Goal: Task Accomplishment & Management: Use online tool/utility

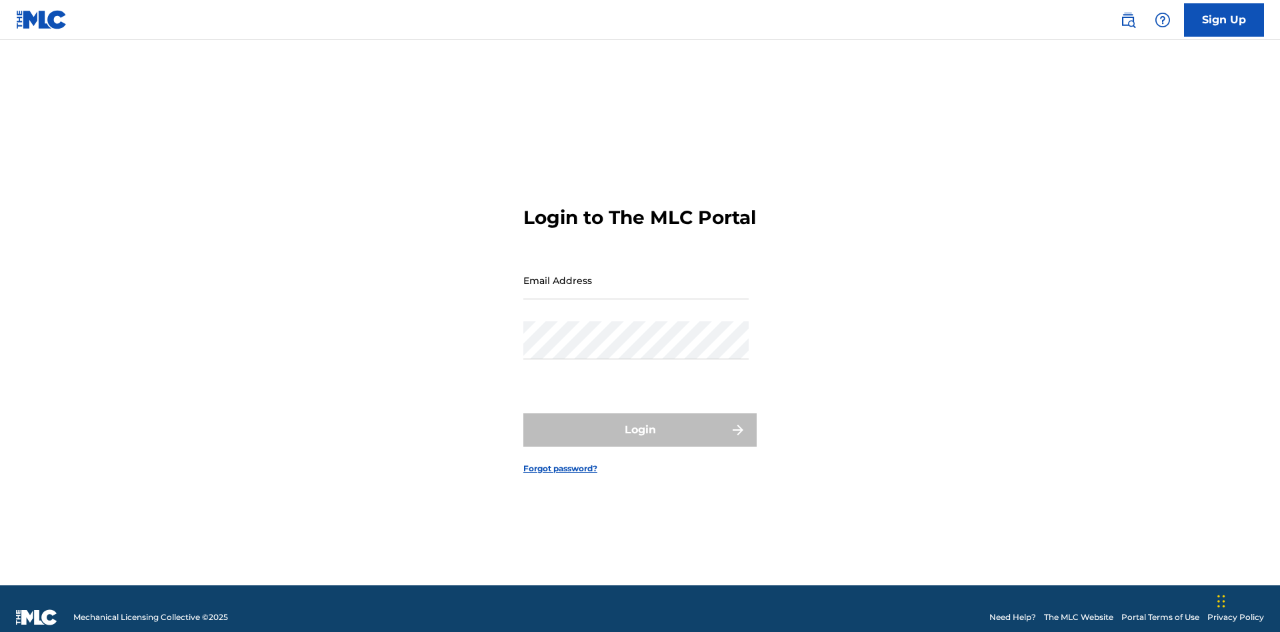
scroll to position [17, 0]
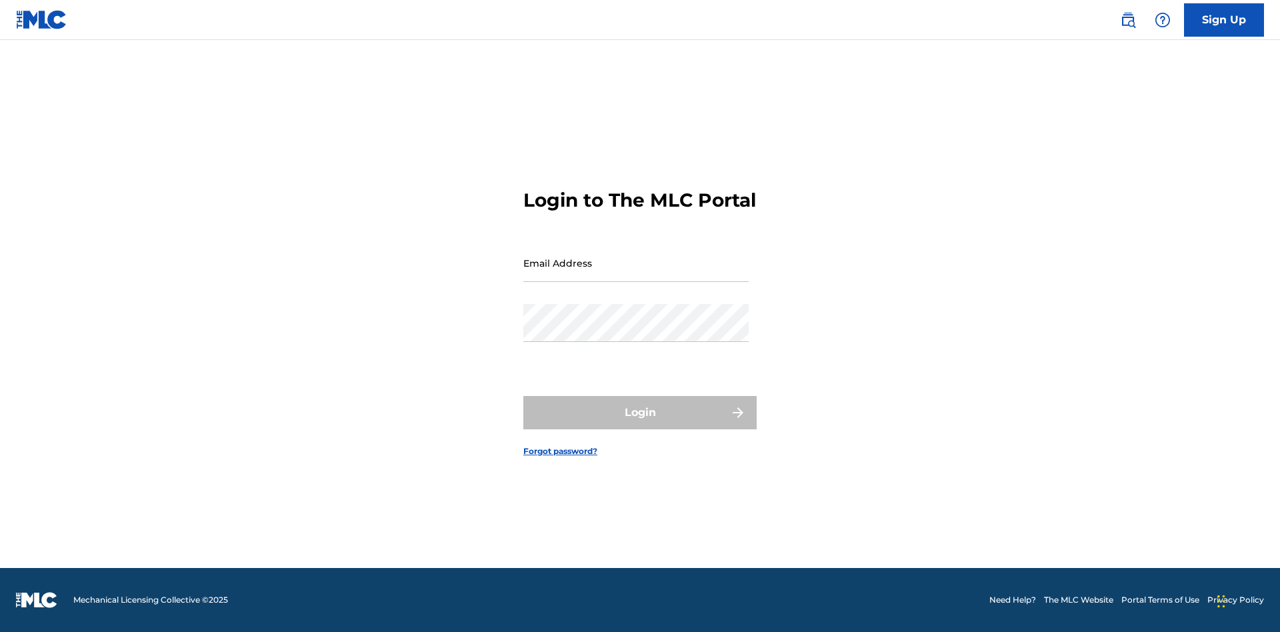
click at [636, 274] on input "Email Address" at bounding box center [635, 263] width 225 height 38
type input "Krystal.Ribble@themlc.com"
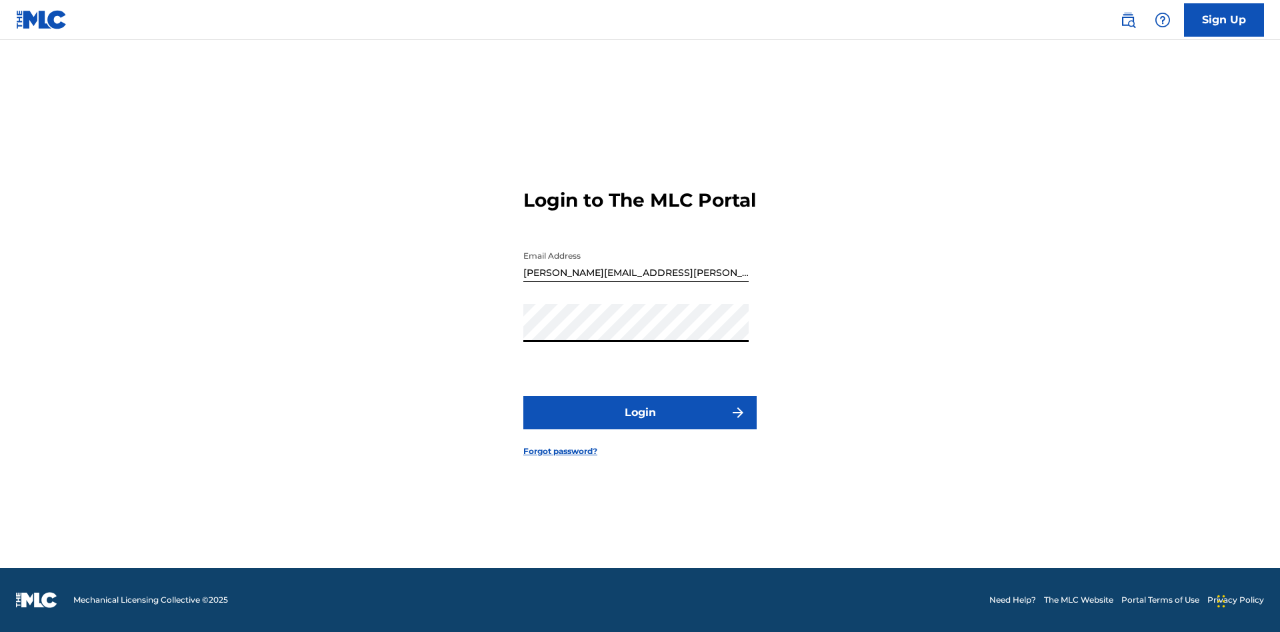
click at [640, 424] on button "Login" at bounding box center [639, 412] width 233 height 33
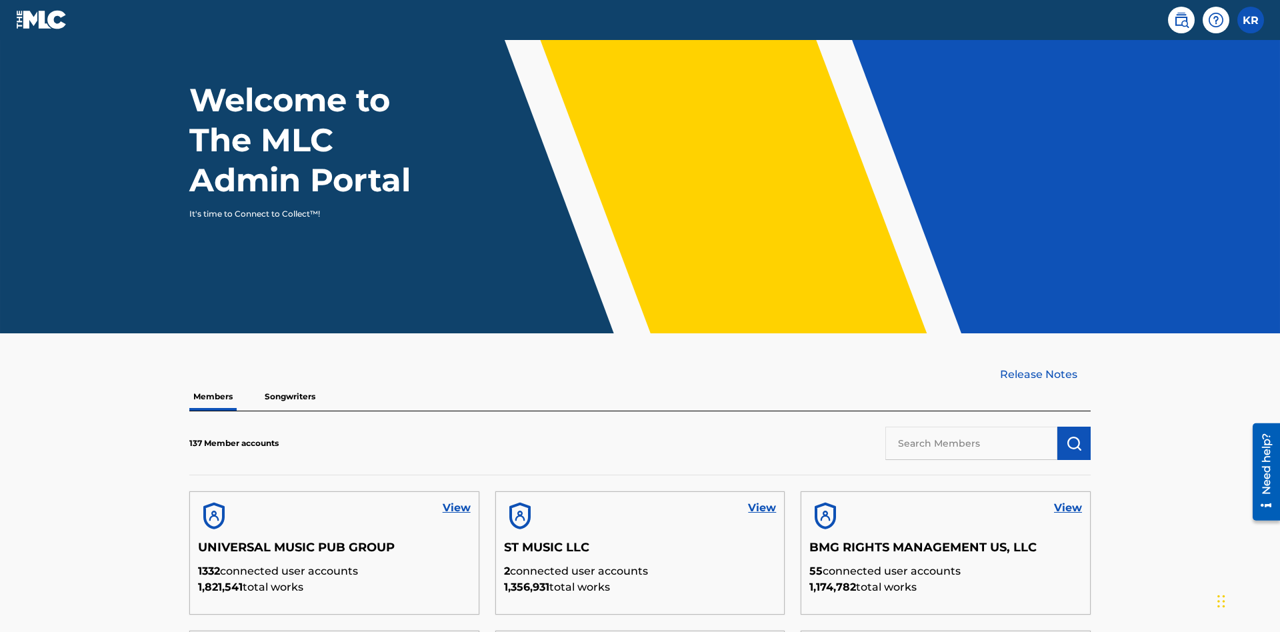
scroll to position [403, 0]
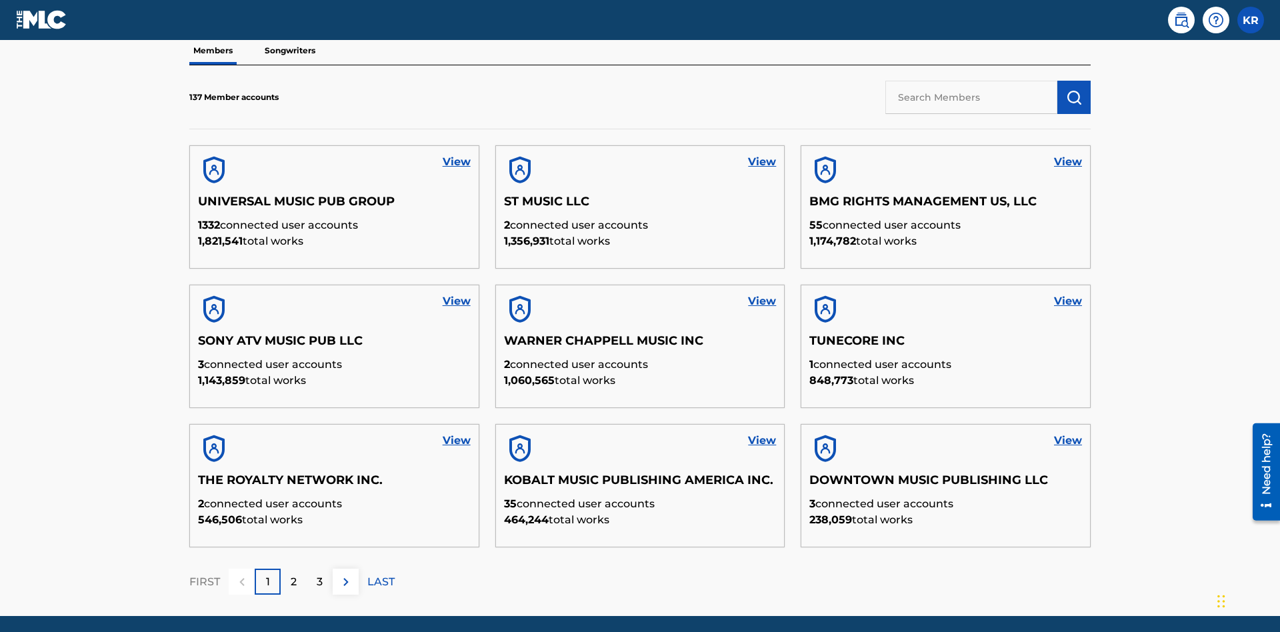
click at [971, 97] on input "text" at bounding box center [971, 97] width 172 height 33
type input "BMG RIGHTS MANAGEMENT US, LLC"
click at [1074, 89] on img "submit" at bounding box center [1074, 97] width 16 height 16
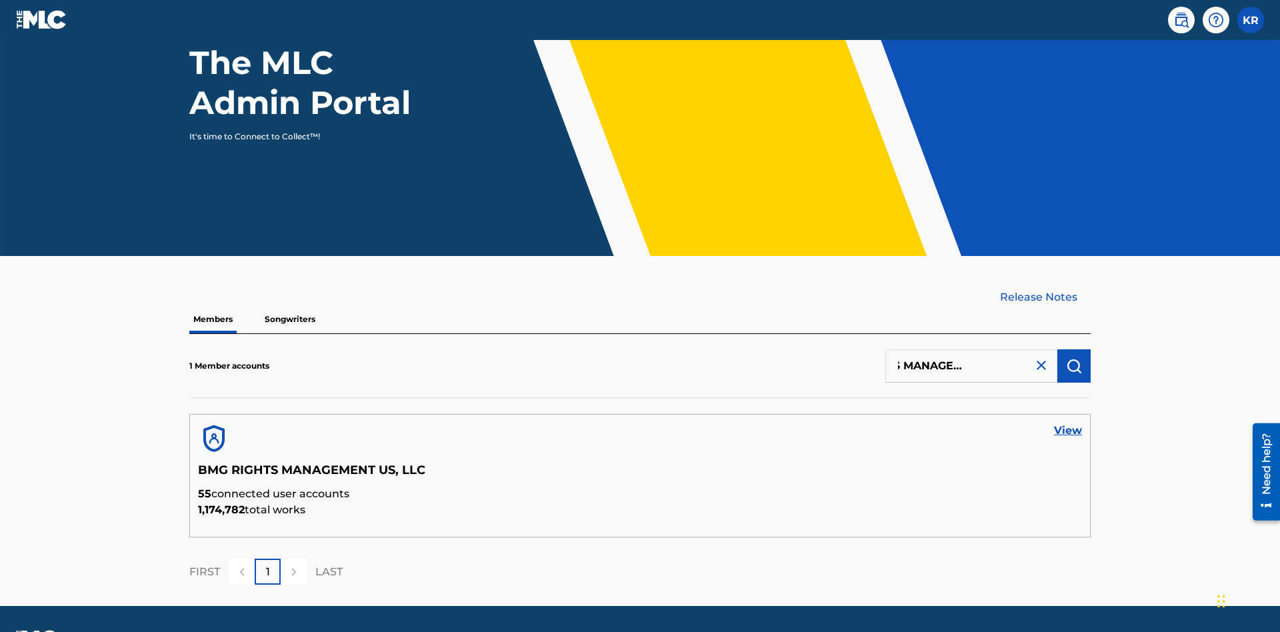
scroll to position [173, 0]
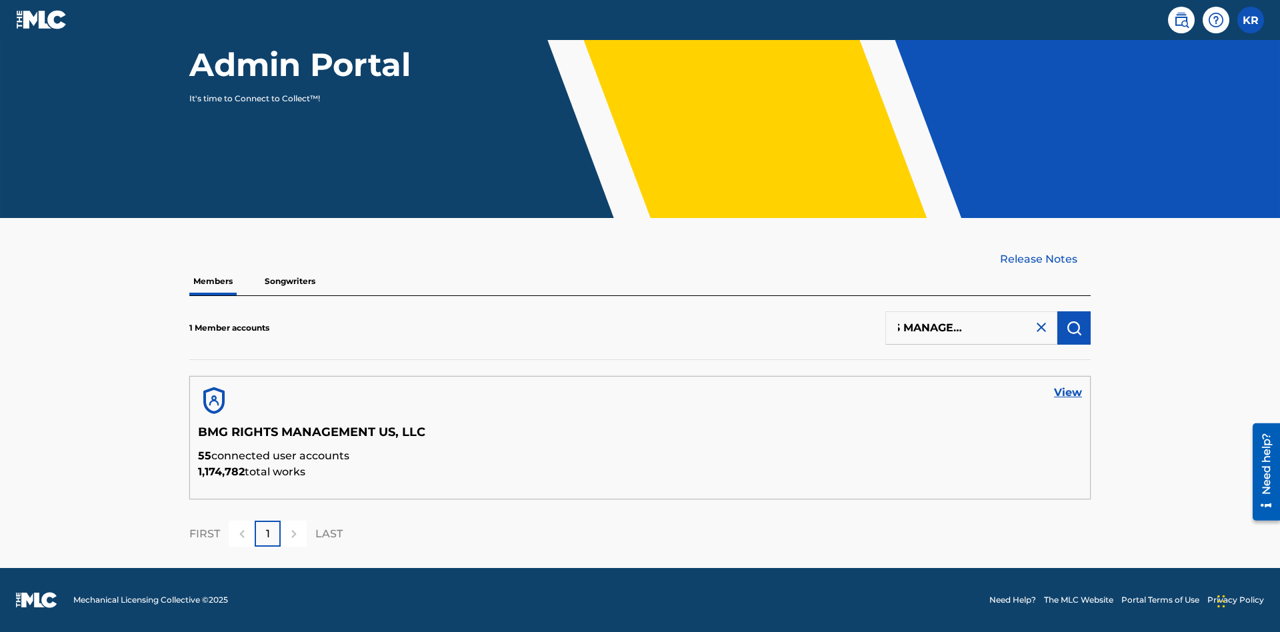
click at [1068, 393] on link "View" at bounding box center [1068, 393] width 28 height 16
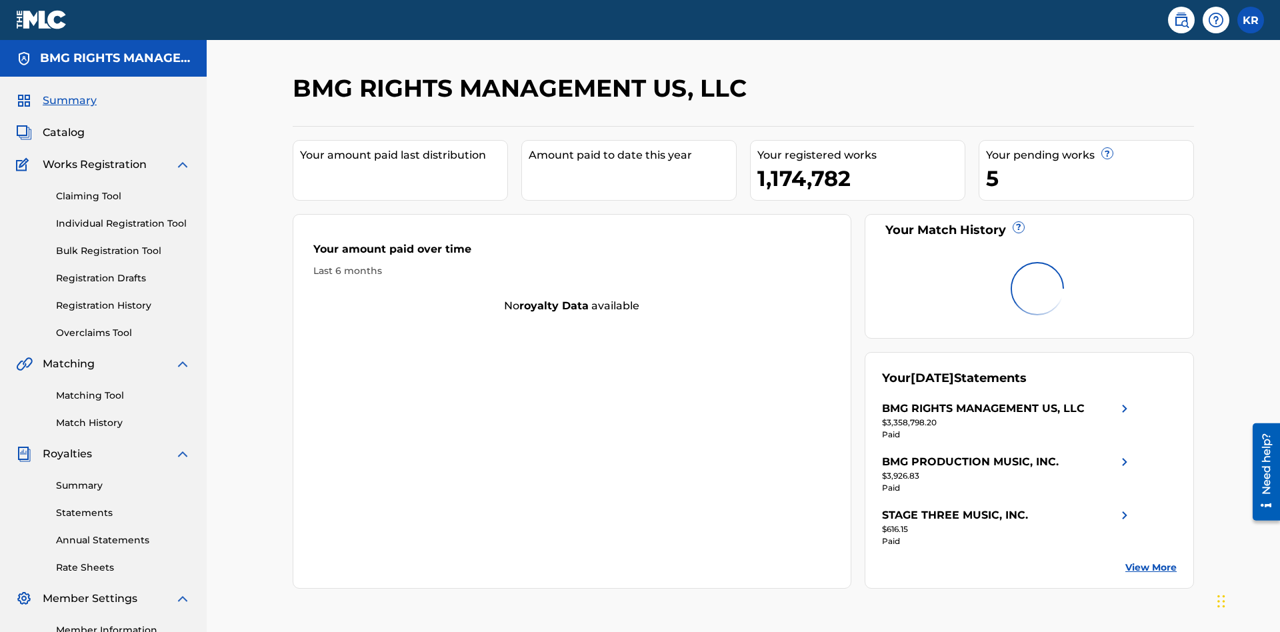
scroll to position [167, 0]
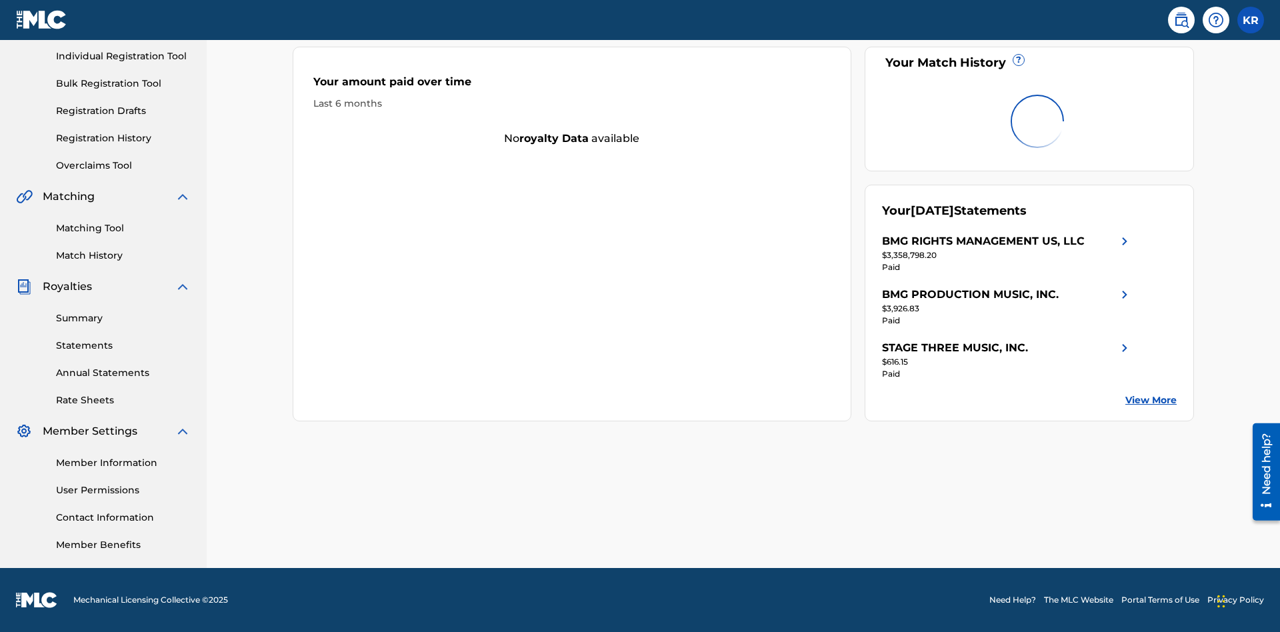
click at [123, 165] on link "Overclaims Tool" at bounding box center [123, 166] width 135 height 14
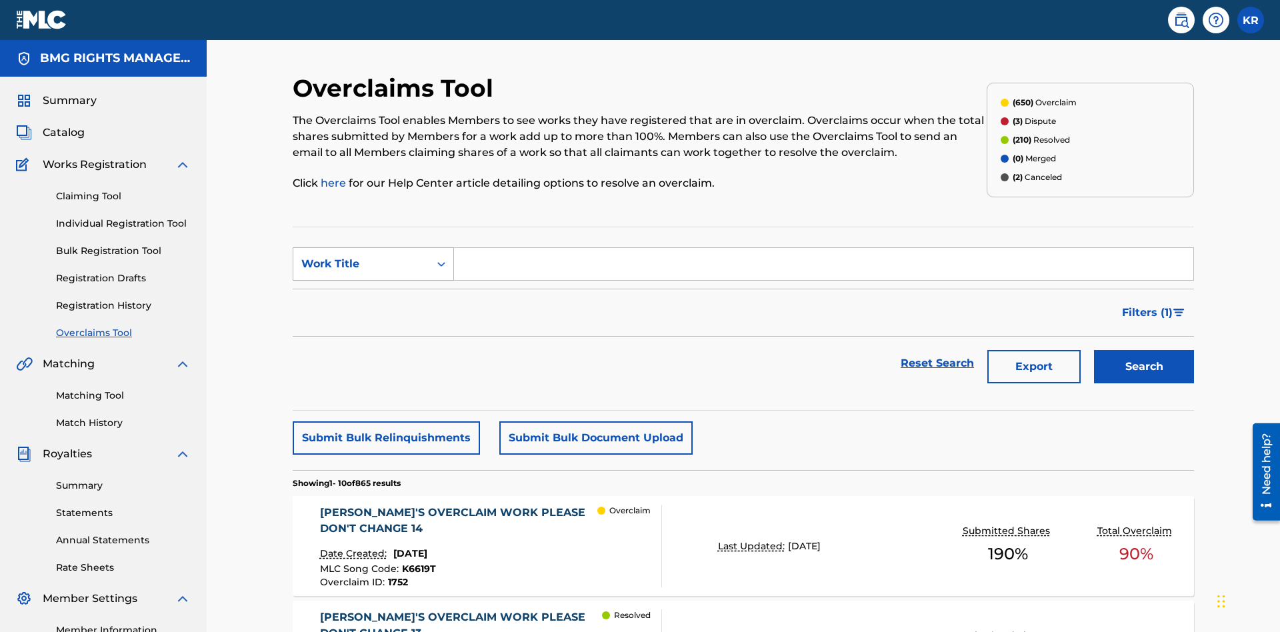
click at [361, 256] on div "Work Title" at bounding box center [361, 264] width 120 height 16
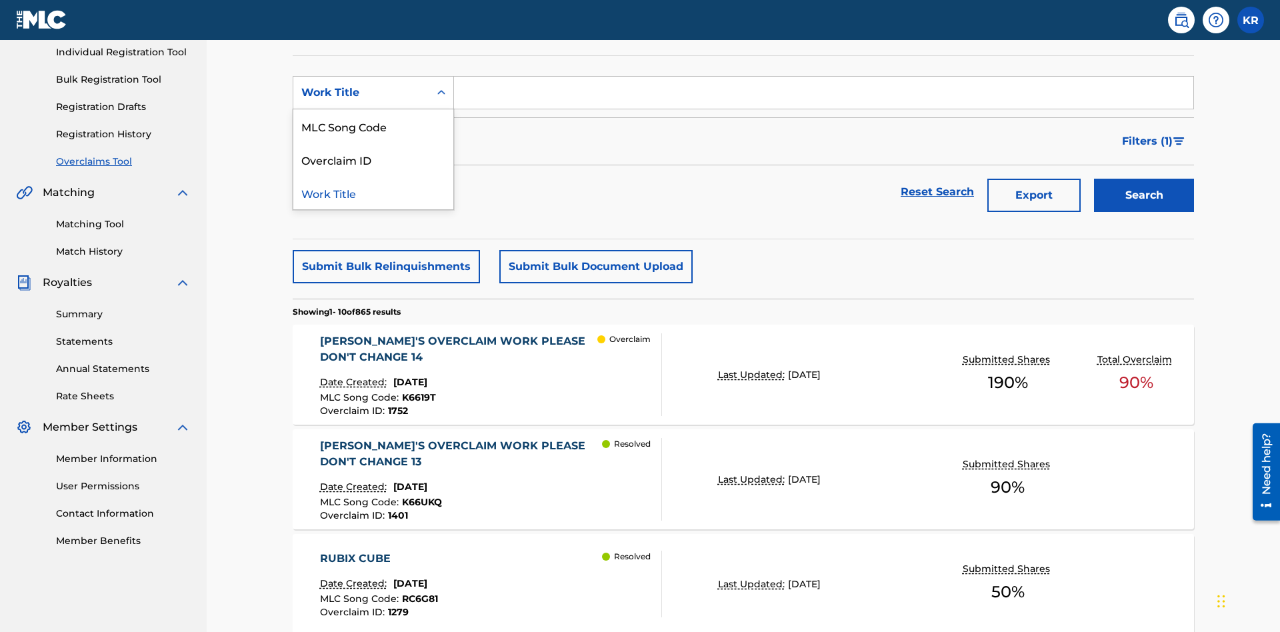
click at [373, 126] on div "MLC Song Code" at bounding box center [373, 125] width 160 height 33
click at [823, 96] on input "Search Form" at bounding box center [823, 93] width 739 height 32
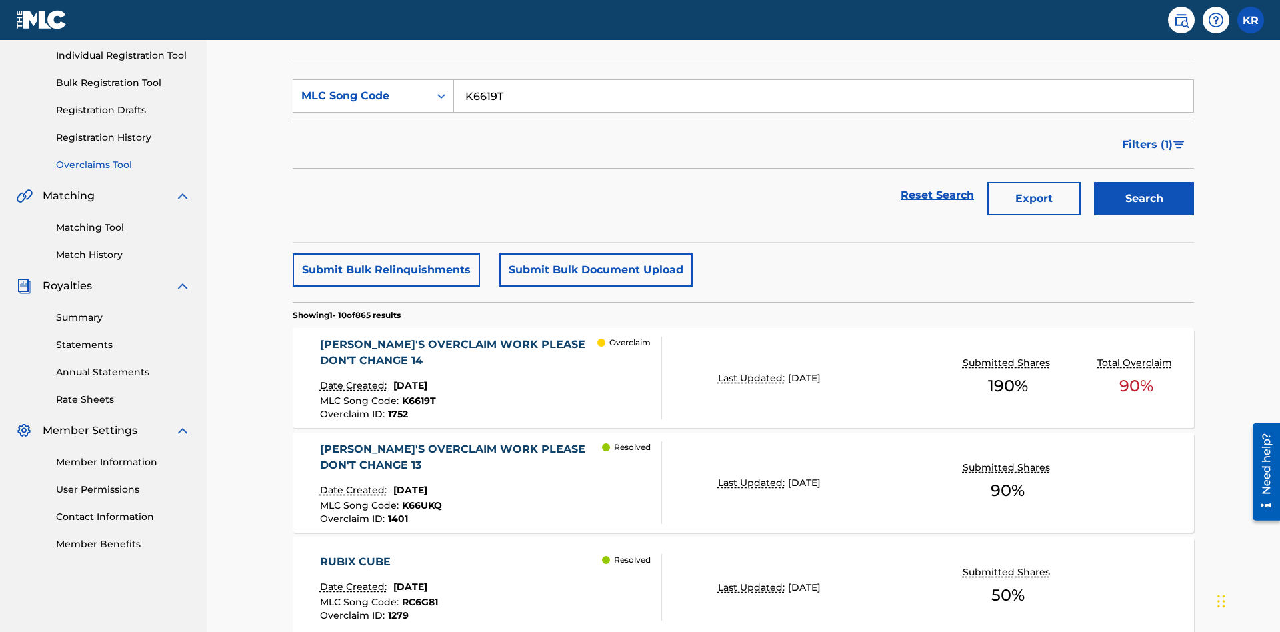
type input "K6619T"
click at [1144, 182] on button "Search" at bounding box center [1144, 198] width 100 height 33
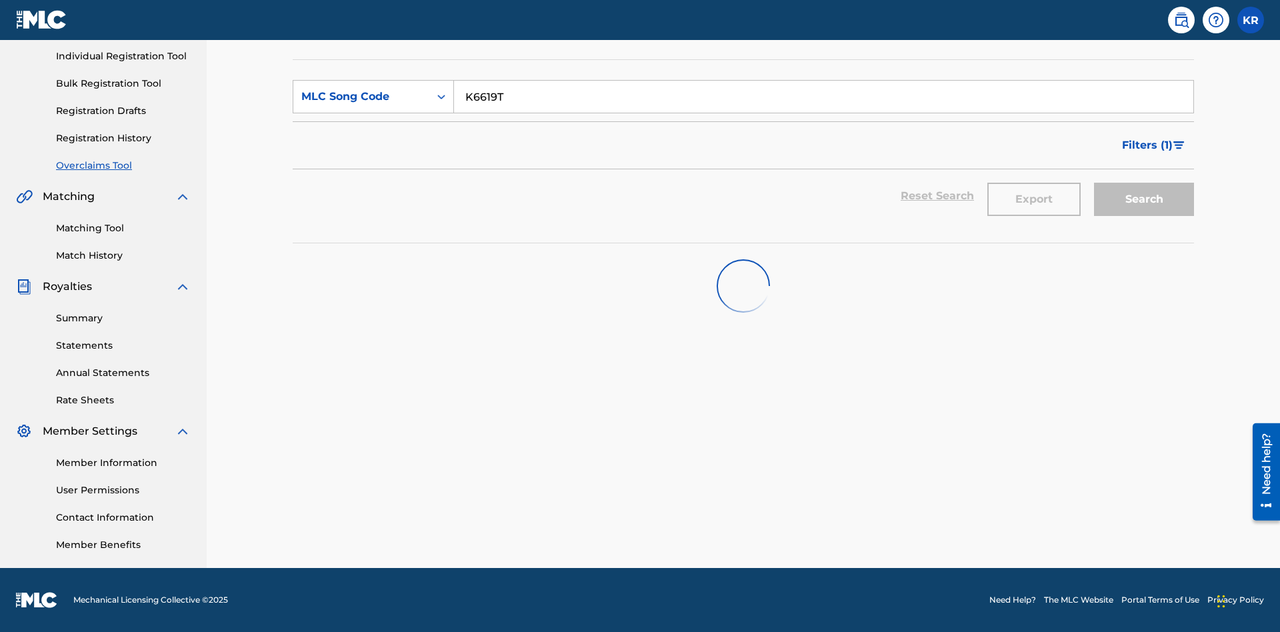
scroll to position [167, 0]
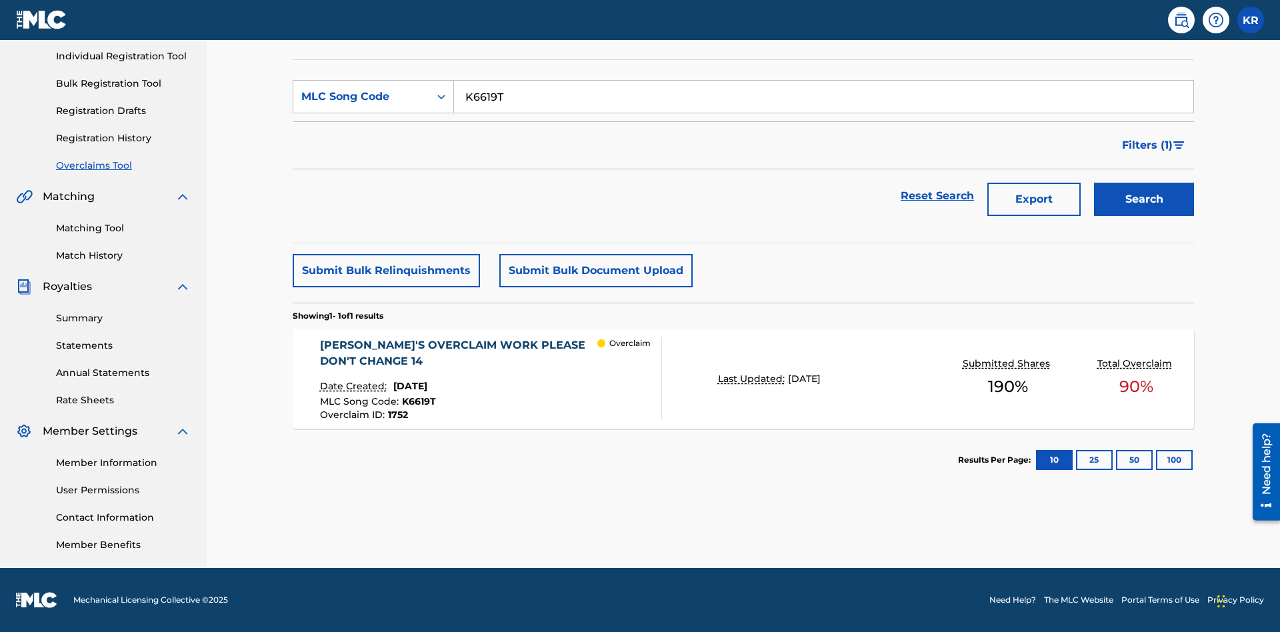
click at [397, 415] on span "1752" at bounding box center [398, 415] width 20 height 12
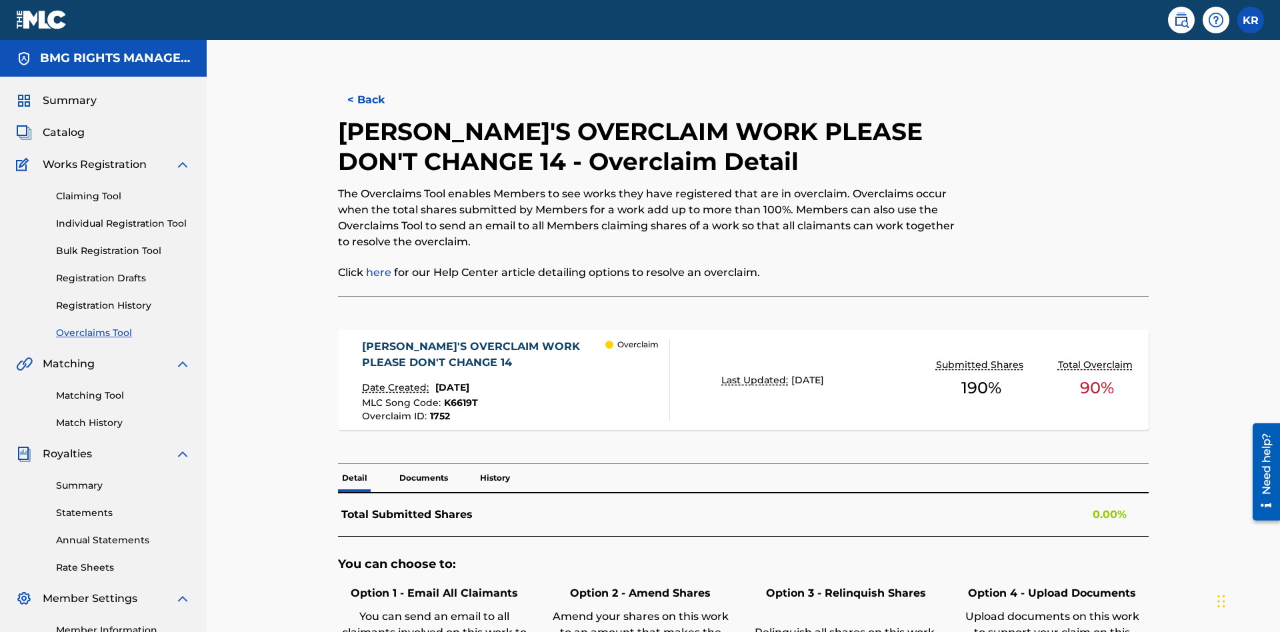
scroll to position [37, 0]
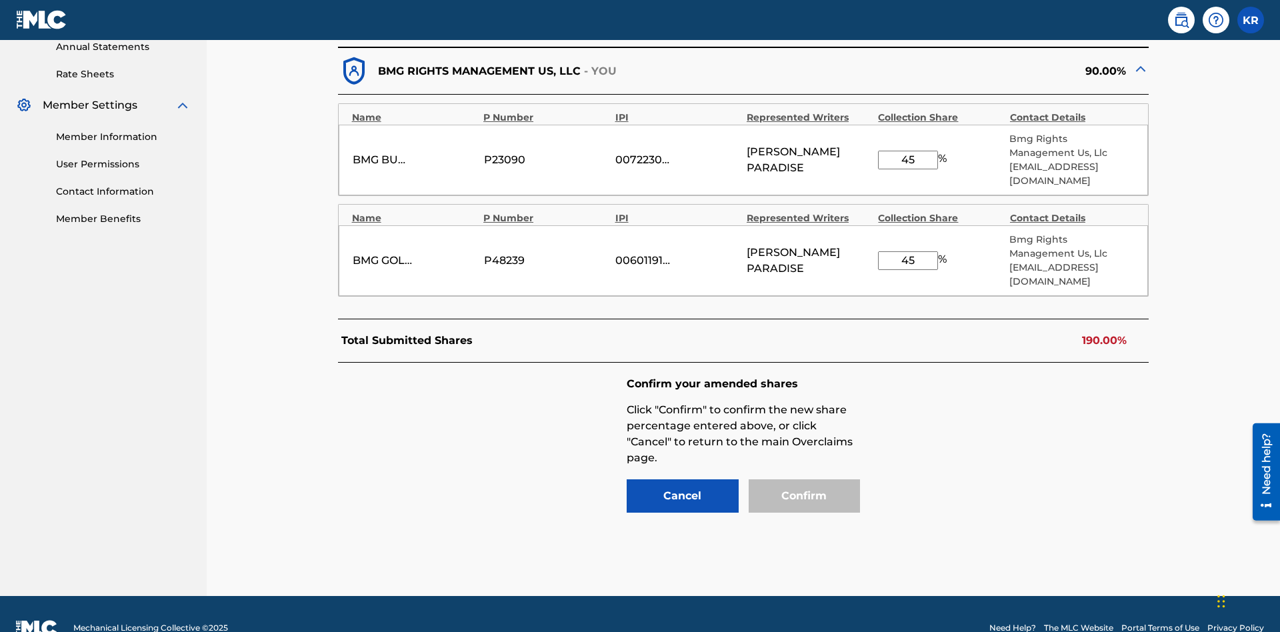
click at [908, 153] on input "45" at bounding box center [908, 160] width 60 height 19
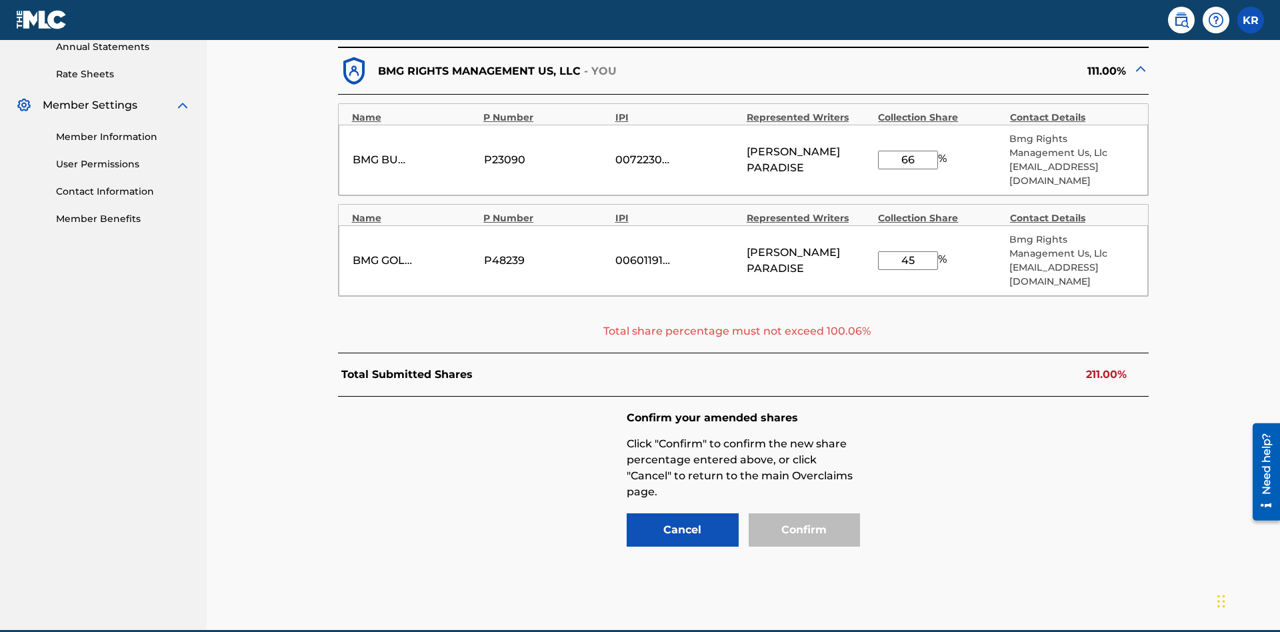
scroll to position [527, 0]
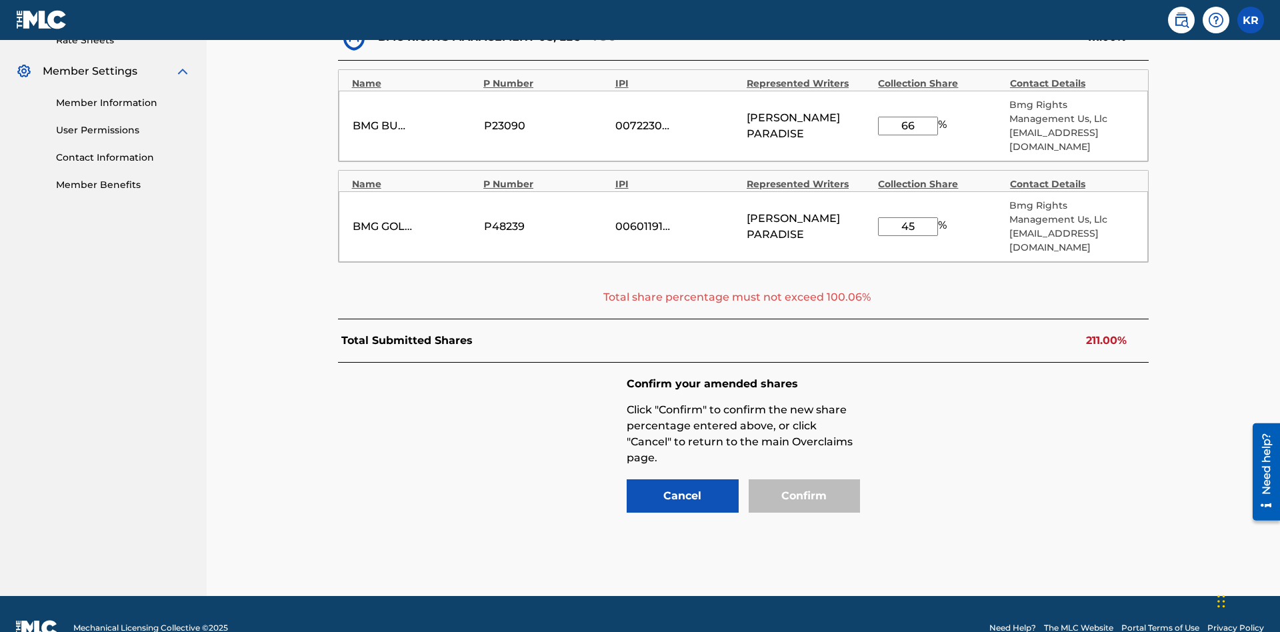
type input "66"
click at [908, 217] on input "45" at bounding box center [908, 226] width 60 height 19
type input "62"
